Goal: Answer question/provide support

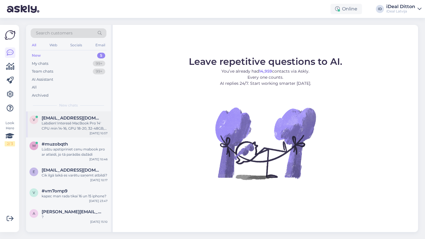
click at [78, 127] on div "Labdien! Interesē MacBook Pro 14' CPU min 14-16, GPU 18-20, 32-48GB, 512GB SSD …" at bounding box center [75, 125] width 66 height 10
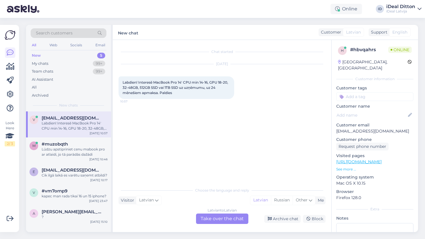
click at [221, 222] on div "Latvian to Latvian Take over the chat" at bounding box center [222, 218] width 52 height 10
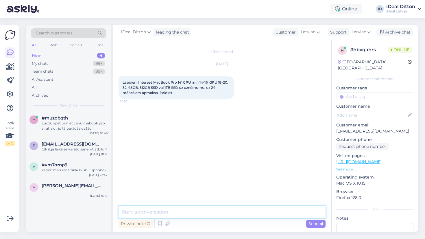
click at [191, 213] on textarea at bounding box center [221, 212] width 207 height 12
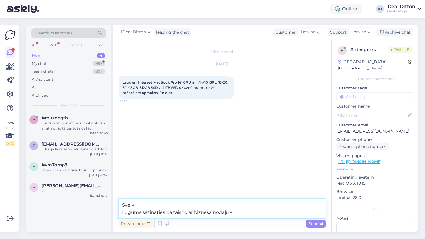
paste textarea "[URL][DOMAIN_NAME]"
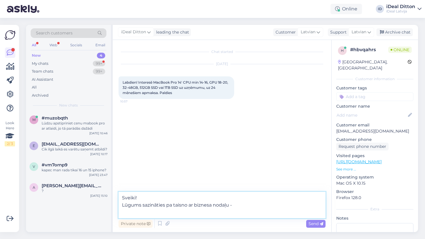
type textarea "Sveiki! Lūgums sazināties pa taisno ar biznesa nodaļu - [URL][DOMAIN_NAME]"
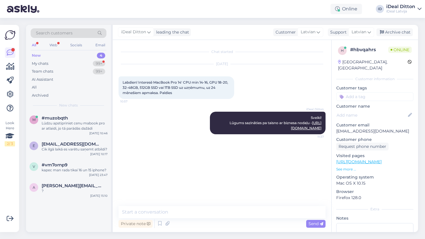
click at [181, 167] on div "Chat started [DATE] Labdien! Interesē MacBook Pro 14' CPU min 14-16, GPU 18-20,…" at bounding box center [224, 123] width 212 height 155
click at [81, 117] on div "#muzobqth" at bounding box center [75, 117] width 66 height 5
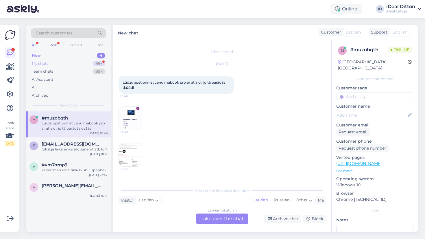
click at [97, 60] on div "My chats 99+" at bounding box center [69, 64] width 76 height 8
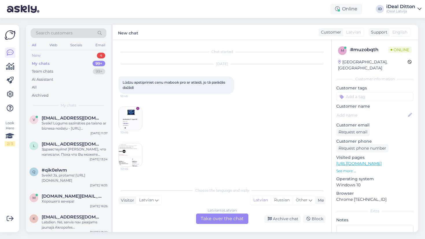
click at [99, 54] on div "4" at bounding box center [101, 56] width 8 height 6
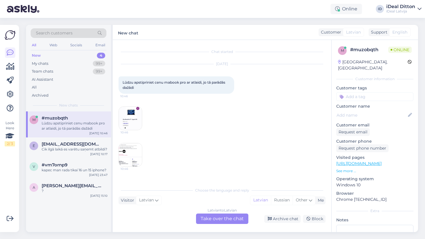
click at [133, 118] on img at bounding box center [130, 118] width 23 height 23
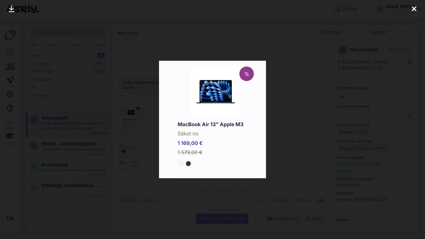
click at [310, 119] on div at bounding box center [212, 119] width 425 height 239
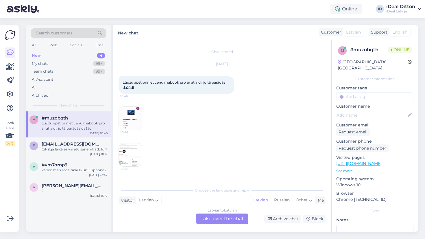
click at [125, 152] on img at bounding box center [130, 154] width 23 height 23
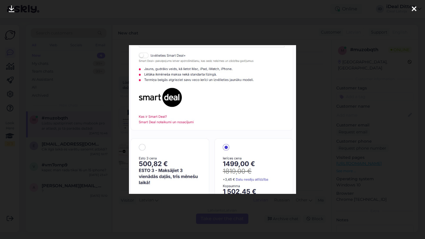
click at [304, 146] on div at bounding box center [212, 119] width 425 height 239
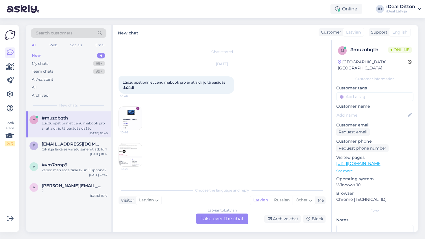
click at [127, 111] on img at bounding box center [130, 118] width 23 height 23
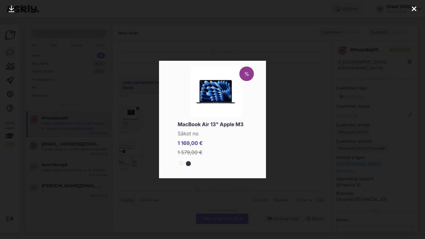
click at [213, 202] on div at bounding box center [212, 119] width 425 height 239
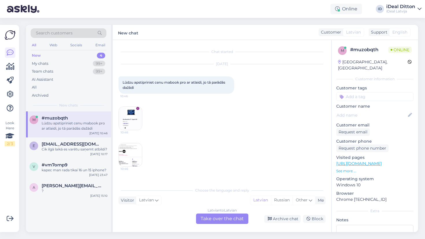
click at [216, 222] on div "Latvian to Latvian Take over the chat" at bounding box center [222, 218] width 52 height 10
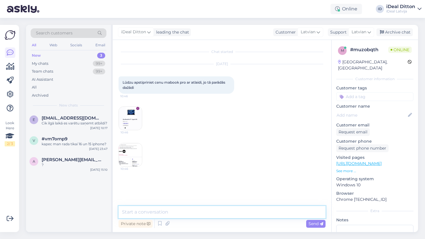
click at [199, 214] on textarea at bounding box center [221, 212] width 207 height 12
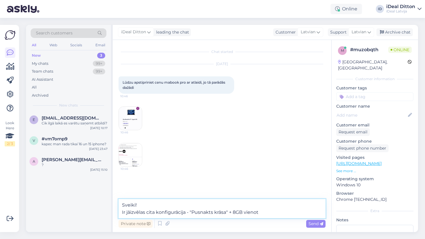
type textarea "Sveiki! Ir jāizvēlas cita konfigurācija - "Pusnakts krāsa" + 8GB vienotā"
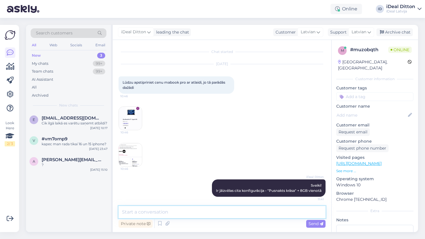
scroll to position [2, 0]
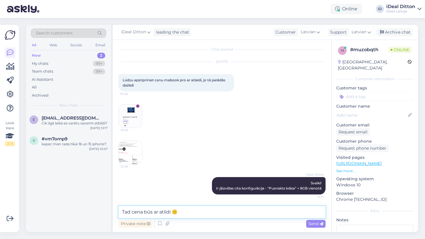
drag, startPoint x: 165, startPoint y: 211, endPoint x: 170, endPoint y: 215, distance: 6.4
click at [164, 211] on textarea "Tad cena būs ar atlidi 🙂" at bounding box center [221, 212] width 207 height 12
type textarea "Tad cena būs ar atlaidi 🙂"
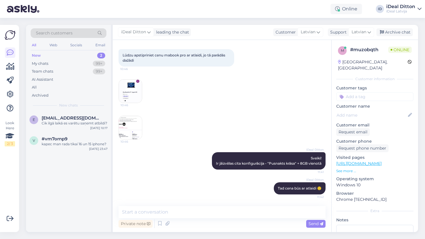
click at [174, 182] on div "iDeal Ditton Tad cena būs ar atlaidi 🙂 11:42" at bounding box center [221, 188] width 207 height 25
click at [67, 126] on div "Cik ilgā laikā es varētu saņemt atbildi?" at bounding box center [75, 122] width 66 height 5
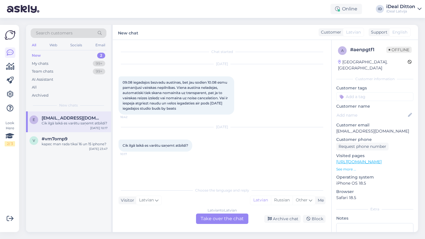
click at [216, 217] on div "Latvian to Latvian Take over the chat" at bounding box center [222, 218] width 52 height 10
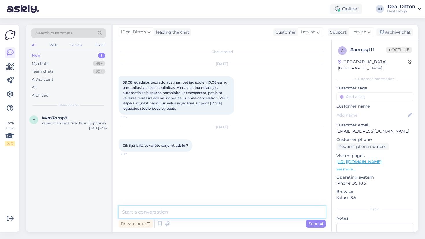
click at [187, 210] on textarea at bounding box center [221, 212] width 207 height 12
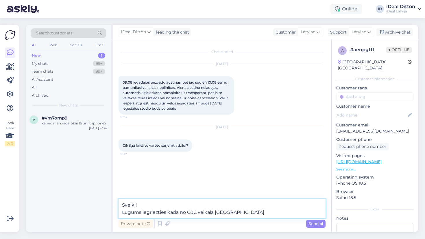
click at [213, 213] on textarea "Sveiki! Lūgums iegriezties kādā no C&C veikala Rīgā" at bounding box center [221, 208] width 207 height 19
click at [249, 211] on textarea "Sveiki! Lūgums iegriezties kādā no C&C veikalā Rīgā" at bounding box center [221, 208] width 207 height 19
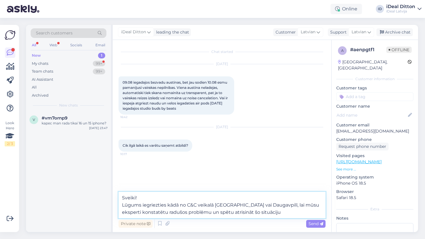
type textarea "Sveiki! Lūgums iegriezties kādā no C&C veikalā Rīgā vai Daugavpilī, lai mūsu ek…"
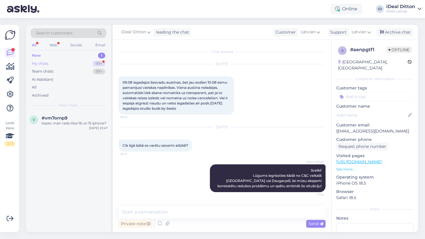
click at [96, 64] on div "99+" at bounding box center [99, 64] width 12 height 6
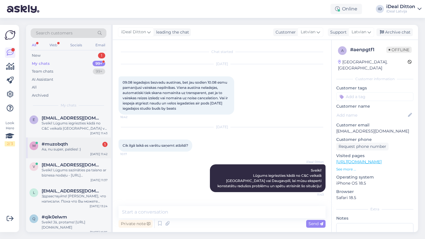
click at [77, 152] on div "m #muzobqth 1 Aa, nu super, paldies! :) Aug 11 11:42" at bounding box center [68, 147] width 85 height 21
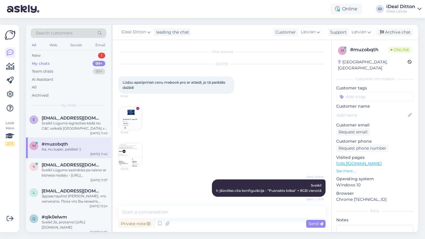
scroll to position [52, 0]
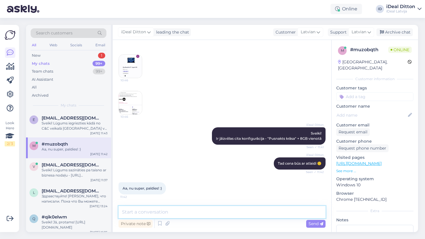
click at [165, 213] on textarea at bounding box center [221, 212] width 207 height 12
type textarea "Jauku dienu! 😊"
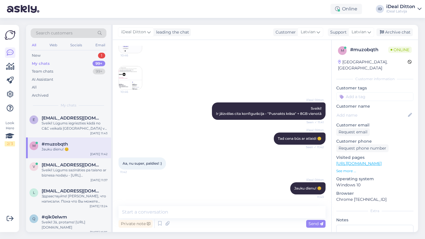
click at [219, 160] on div "Aa, nu super, paldies! :) 11:42" at bounding box center [221, 163] width 207 height 25
click at [96, 54] on div "New 1" at bounding box center [69, 55] width 76 height 8
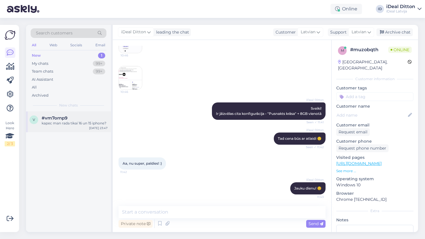
click at [73, 119] on div "#vm7ornp9" at bounding box center [75, 117] width 66 height 5
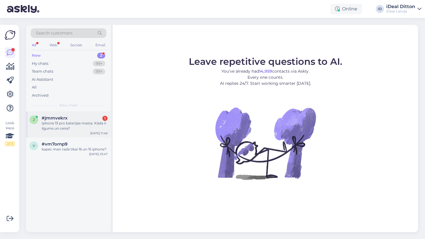
click at [75, 115] on div "#jmmvekrx 1" at bounding box center [75, 117] width 66 height 5
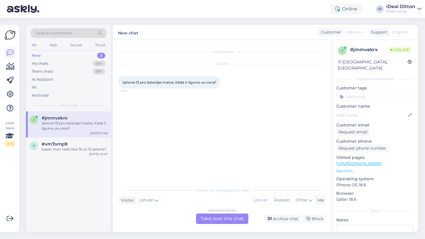
click at [217, 220] on div "Latvian to Latvian Take over the chat" at bounding box center [222, 218] width 52 height 10
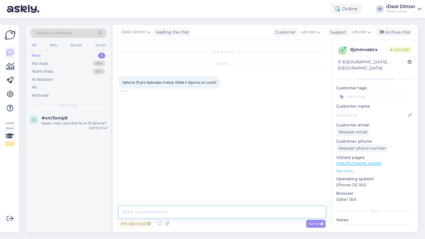
click at [204, 214] on textarea at bounding box center [221, 212] width 207 height 12
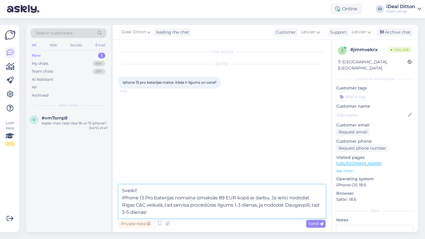
click at [128, 213] on textarea "Sveiki! iPhone 13 Pro baterijas nomaiņa izmaksās 89 EUR kopā ar darbu. Ja ierīc…" at bounding box center [221, 201] width 207 height 34
type textarea "Sveiki! iPhone 13 Pro baterijas nomaiņa izmaksās 89 EUR kopā ar darbu. Ja ierīc…"
click at [154, 212] on textarea "Sveiki! iPhone 13 Pro baterijas nomaiņa izmaksās 89 EUR kopā ar darbu. Ja ierīc…" at bounding box center [221, 201] width 207 height 34
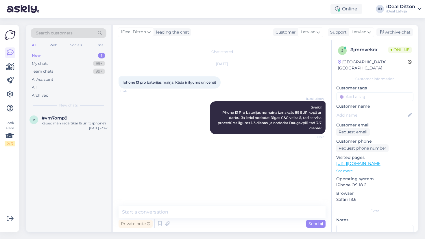
click at [252, 165] on div "Chat started Aug 11 2025 Iphone 13 pro baterijas maiņa. Kāda ir ilgums un cena?…" at bounding box center [224, 123] width 212 height 155
click at [207, 168] on div "Chat started Aug 11 2025 Iphone 13 pro baterijas maiņa. Kāda ir ilgums un cena?…" at bounding box center [224, 120] width 212 height 149
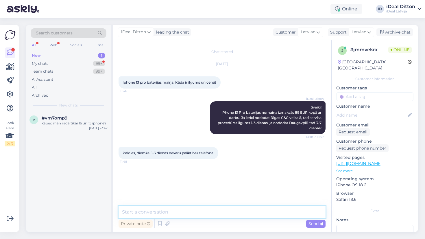
click at [181, 213] on textarea at bounding box center [221, 212] width 207 height 12
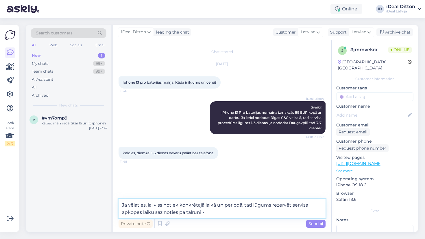
paste textarea "https://cec.lv/serviss"
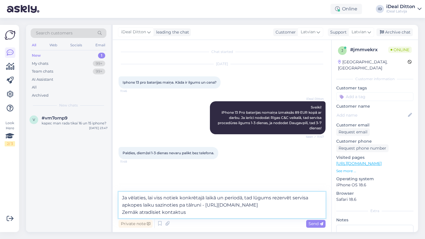
type textarea "Ja vēlaties, lai viss notiek konkrētajā laikā un periodā, tad lūgums rezervēt s…"
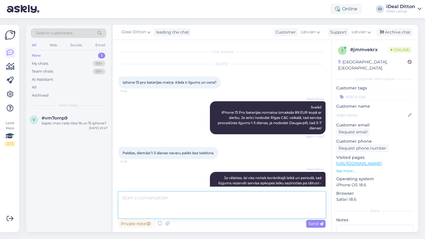
scroll to position [5, 0]
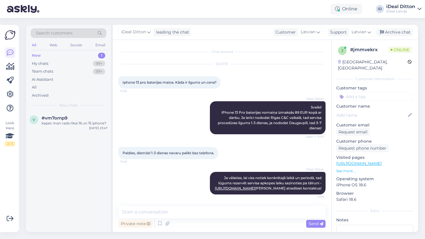
click at [161, 182] on div "iDeal Ditton Ja vēlaties, lai viss notiek konkrētajā laikā un periodā, tad lūgu…" at bounding box center [221, 182] width 207 height 35
